Goal: Transaction & Acquisition: Purchase product/service

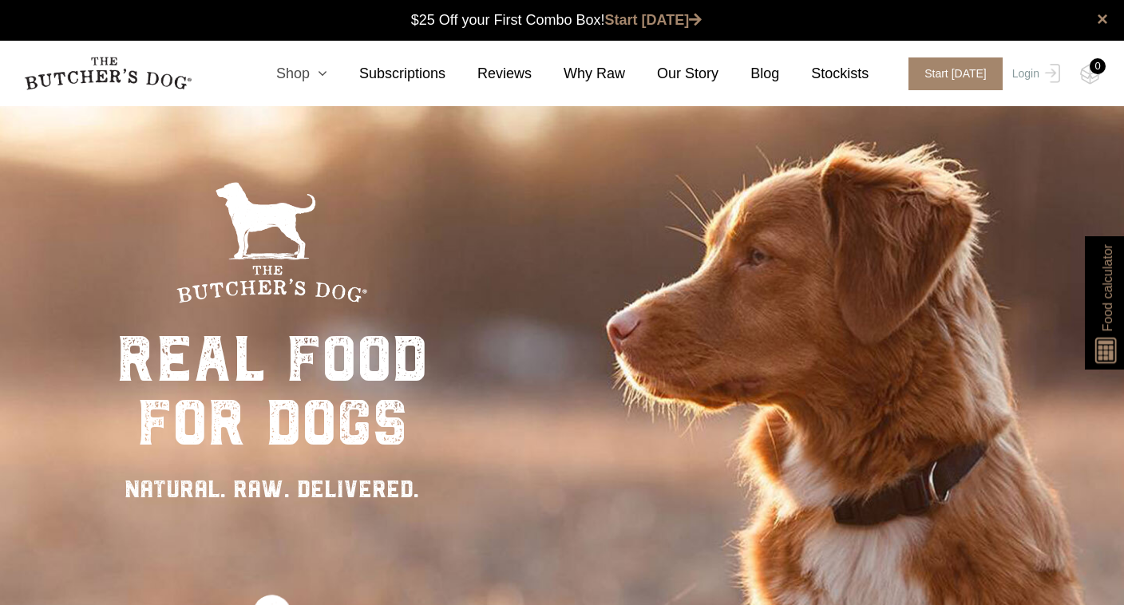
click at [315, 74] on link "Shop" at bounding box center [285, 74] width 83 height 22
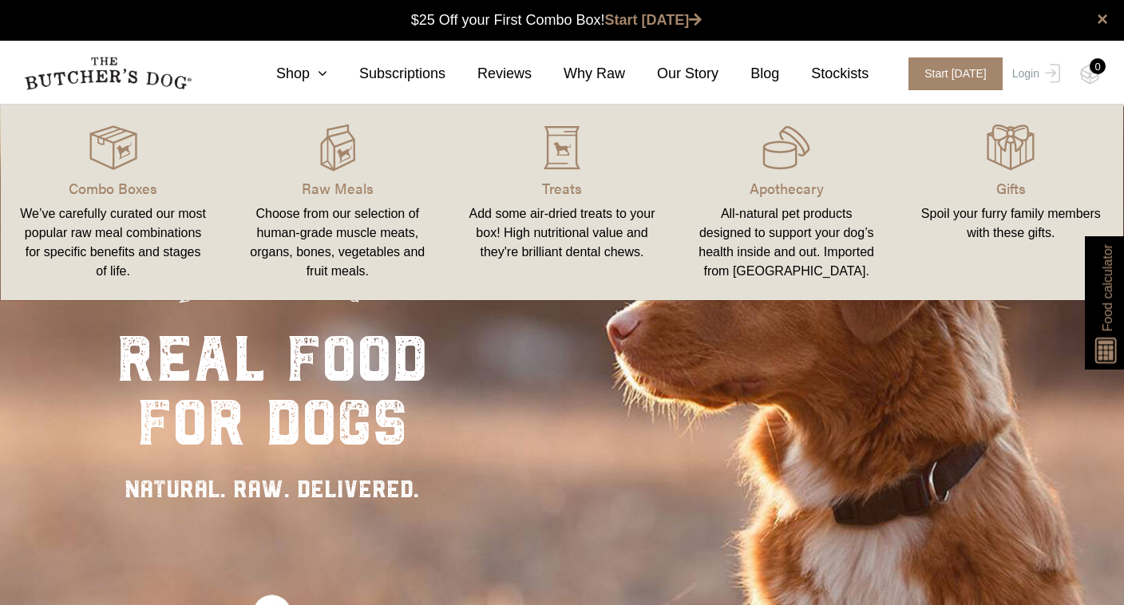
click at [347, 227] on div "Choose from our selection of human-grade muscle meats, organs, bones, vegetable…" at bounding box center [337, 242] width 186 height 77
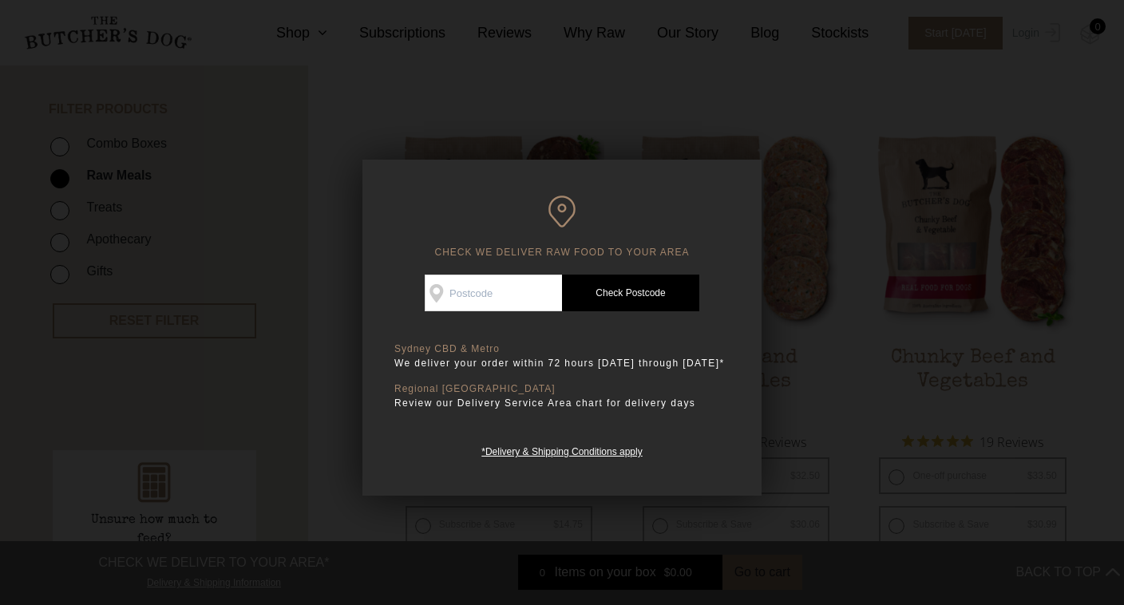
scroll to position [358, 0]
click at [519, 294] on input "Check Availability At" at bounding box center [493, 293] width 137 height 37
type input "3153"
click at [634, 293] on link "Check Postcode" at bounding box center [630, 293] width 137 height 37
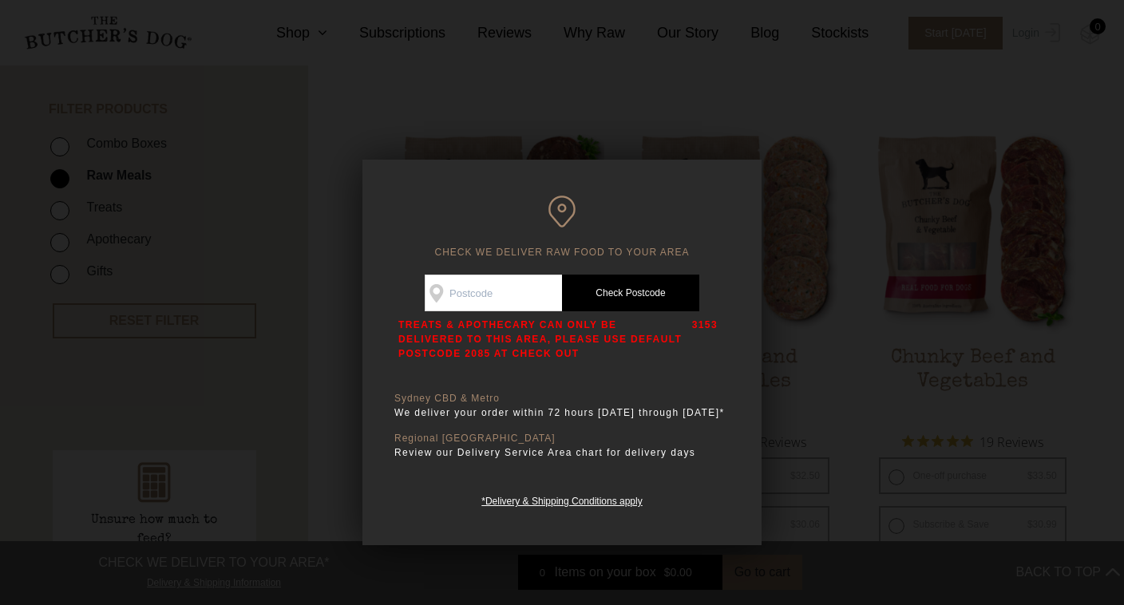
click at [820, 97] on div at bounding box center [562, 302] width 1124 height 605
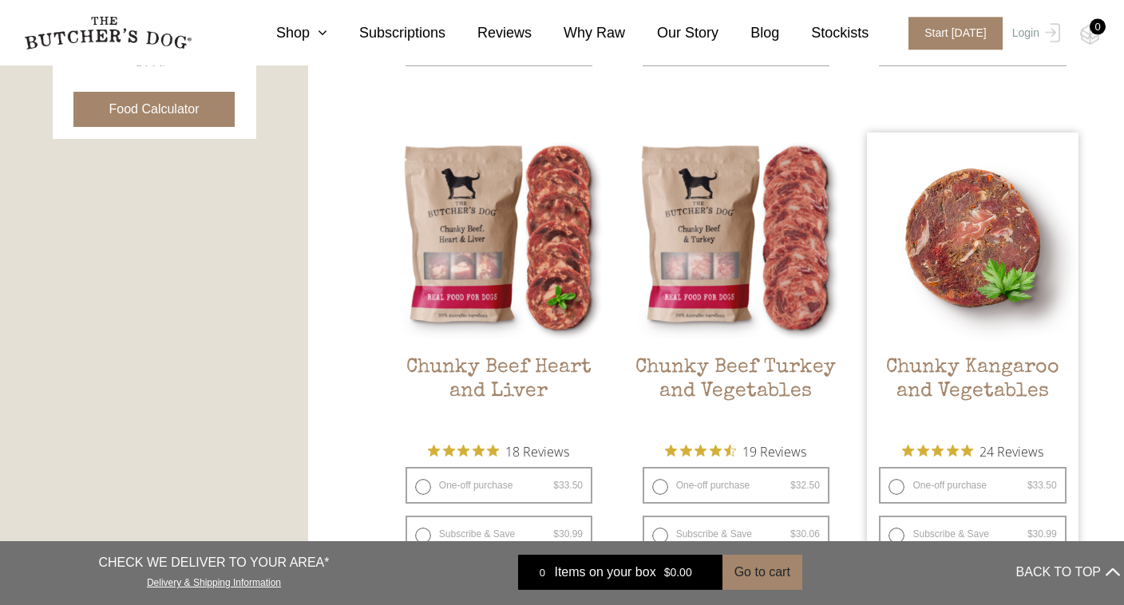
scroll to position [836, 0]
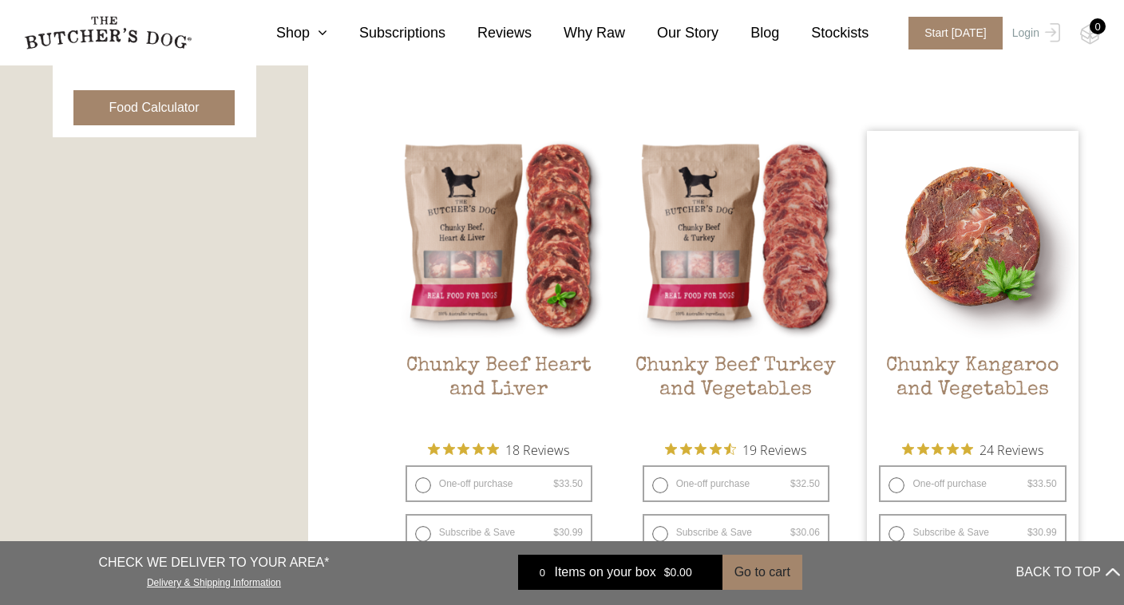
click at [966, 394] on h2 "Chunky Kangaroo and Vegetables" at bounding box center [972, 391] width 211 height 75
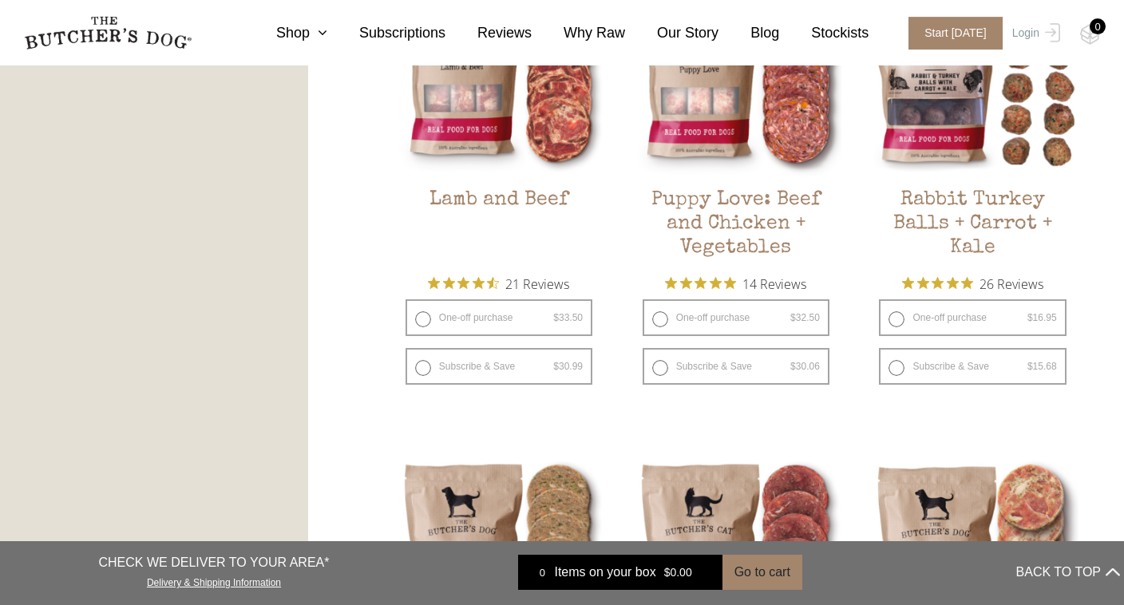
scroll to position [1433, 0]
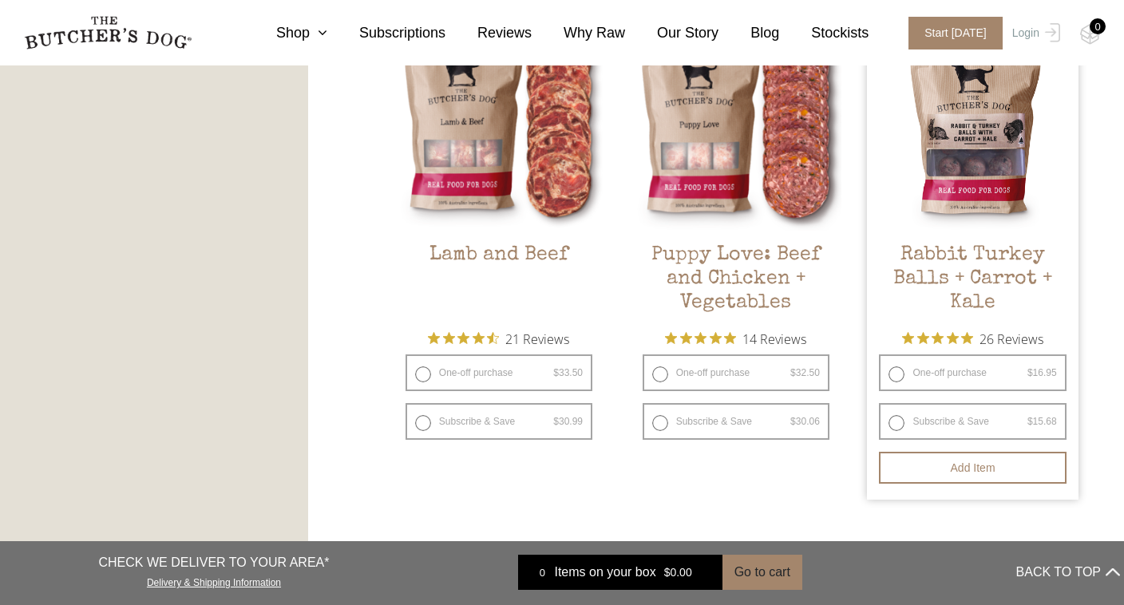
click at [943, 185] on img at bounding box center [972, 125] width 211 height 211
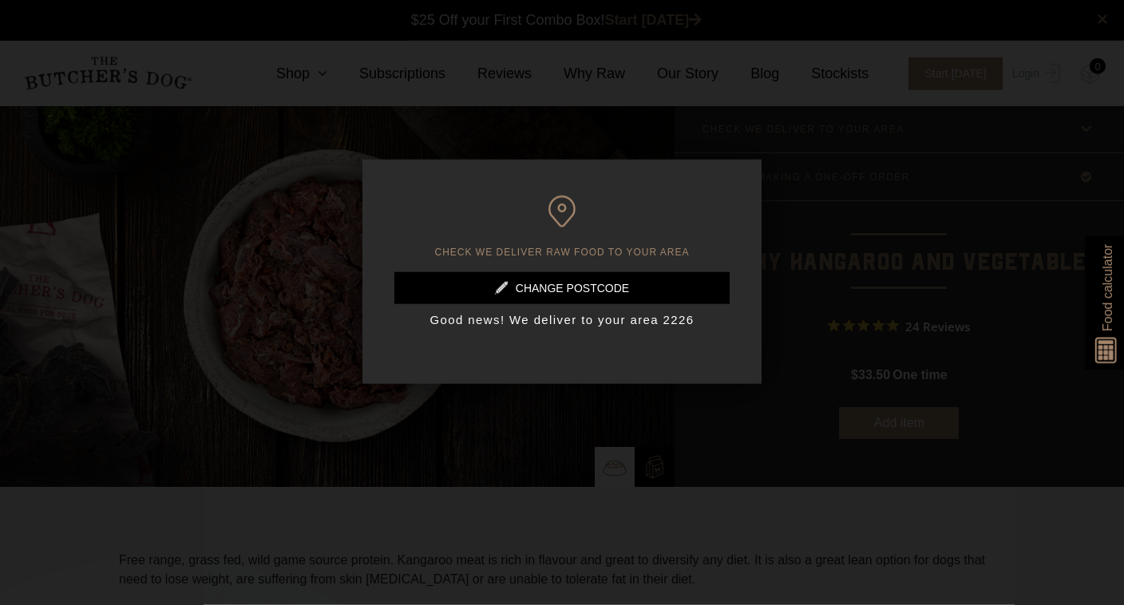
click at [636, 285] on link at bounding box center [561, 288] width 335 height 32
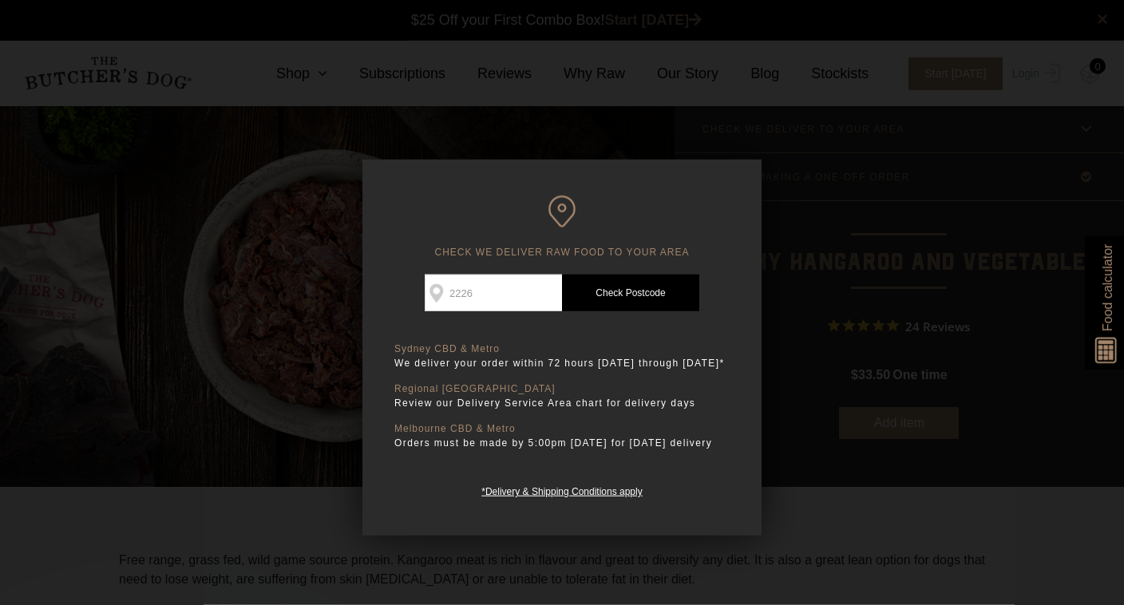
click at [511, 281] on input "2226" at bounding box center [493, 293] width 137 height 37
click at [828, 279] on div at bounding box center [562, 302] width 1124 height 605
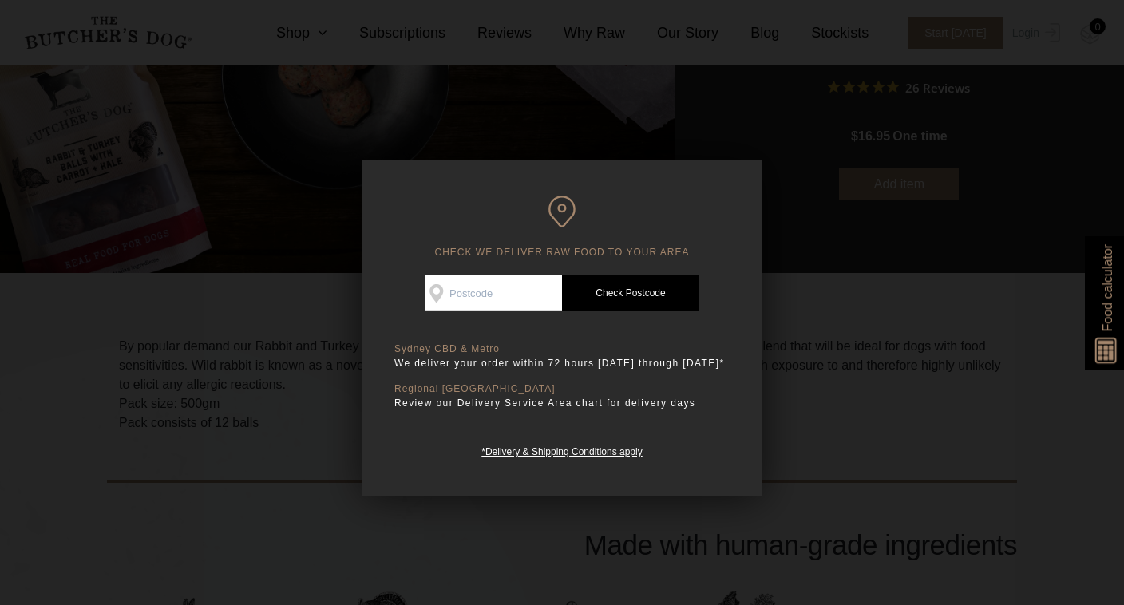
click at [845, 225] on div at bounding box center [562, 302] width 1124 height 605
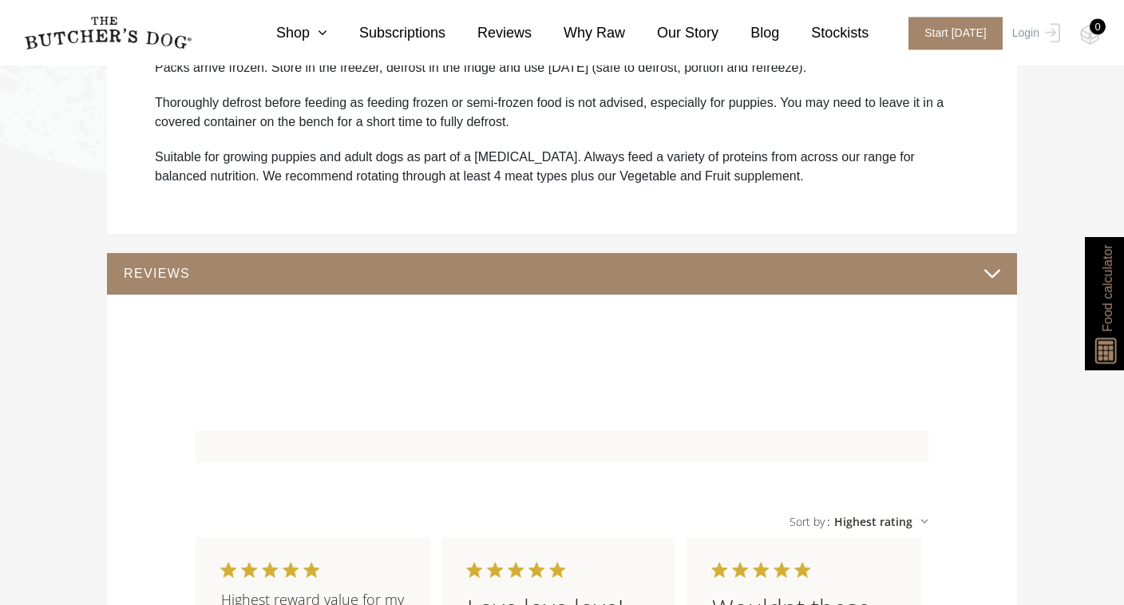
scroll to position [954, 0]
